Goal: Browse casually: Explore the website without a specific task or goal

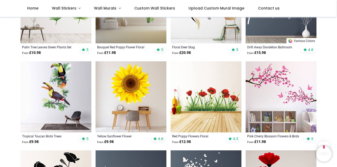
scroll to position [334, 0]
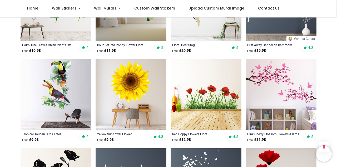
click at [291, 98] on img at bounding box center [281, 94] width 71 height 71
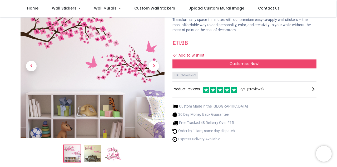
scroll to position [42, 0]
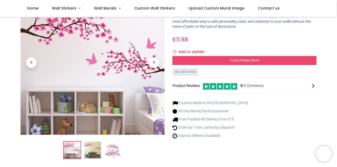
click at [92, 149] on img at bounding box center [92, 149] width 17 height 17
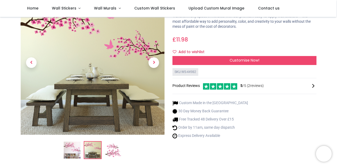
click at [74, 149] on img at bounding box center [72, 149] width 17 height 17
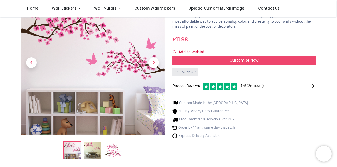
click at [95, 150] on img at bounding box center [92, 149] width 17 height 17
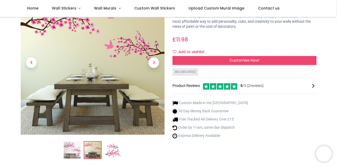
click at [118, 150] on img at bounding box center [113, 149] width 17 height 17
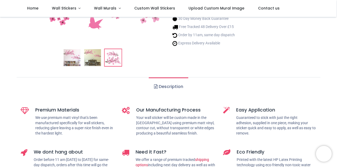
scroll to position [140, 0]
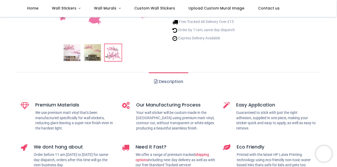
click at [169, 82] on link "Description" at bounding box center [168, 81] width 39 height 18
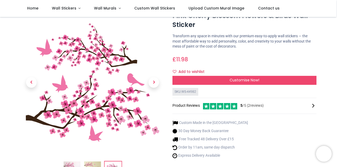
scroll to position [0, 0]
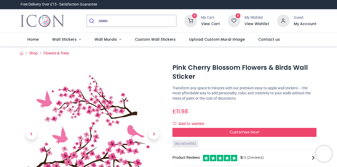
click at [200, 142] on div "SKU: WS-44982 Product Reviews 5 /5 ( 2 reviews)" at bounding box center [245, 154] width 144 height 28
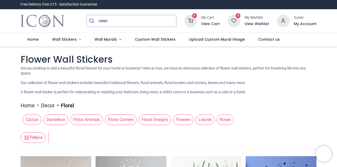
click at [156, 42] on span "Custom Wall Stickers" at bounding box center [155, 39] width 41 height 5
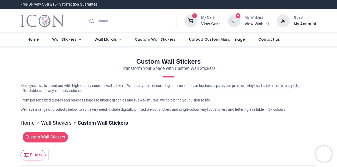
click at [66, 40] on span "Wall Stickers" at bounding box center [64, 39] width 25 height 5
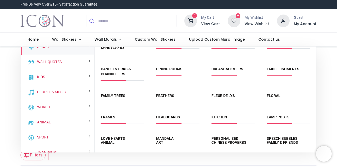
scroll to position [22, 0]
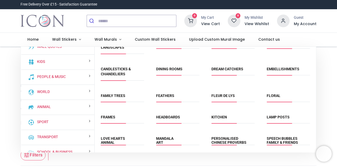
click at [48, 105] on link "Animal" at bounding box center [43, 106] width 16 height 5
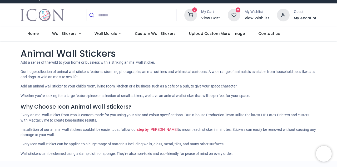
scroll to position [121, 0]
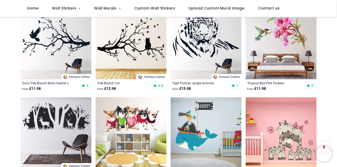
scroll to position [219, 0]
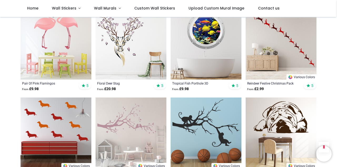
scroll to position [396, 0]
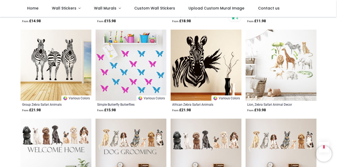
scroll to position [1172, 0]
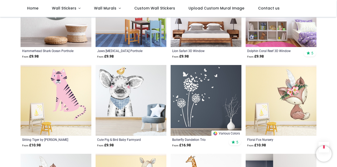
scroll to position [1799, 0]
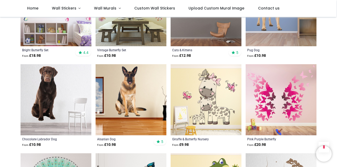
scroll to position [2446, 0]
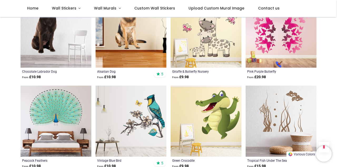
scroll to position [2445, 0]
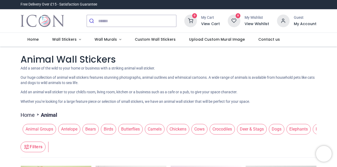
click at [191, 85] on div "Animal Wall Stickers Add a sense of the wild to your home or business with a st…" at bounding box center [169, 78] width 296 height 51
click at [64, 40] on span "Wall Stickers" at bounding box center [64, 39] width 25 height 5
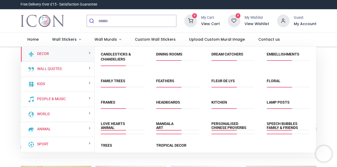
click at [71, 55] on div "Decor" at bounding box center [58, 54] width 74 height 15
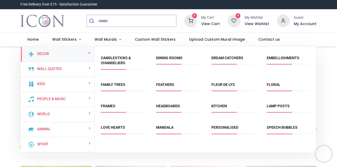
click at [312, 86] on div "Floral" at bounding box center [288, 87] width 55 height 21
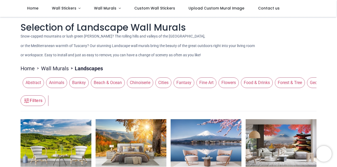
scroll to position [2, 0]
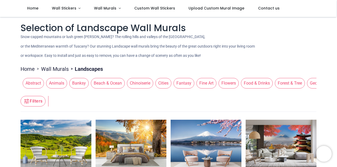
click at [80, 84] on span "Banksy" at bounding box center [79, 83] width 20 height 11
